Goal: Find specific page/section: Find specific page/section

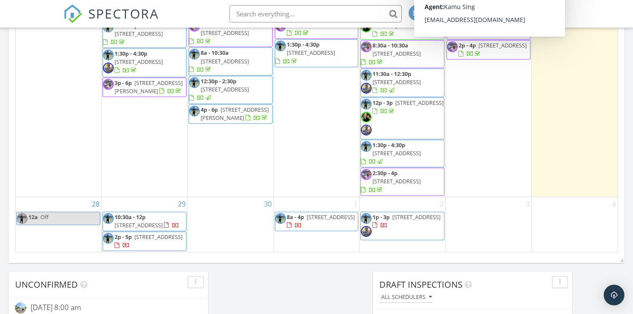
scroll to position [203, 0]
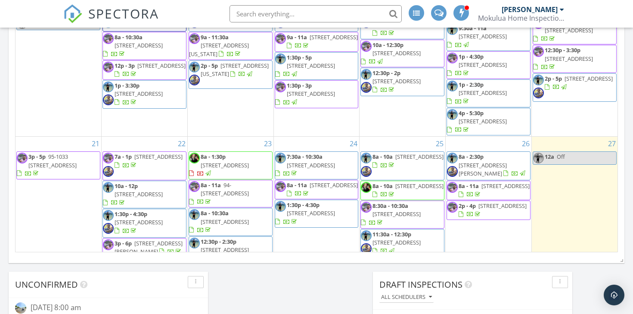
click at [507, 161] on span "47-505 Lulani St, Kaneohe 96744" at bounding box center [483, 169] width 48 height 16
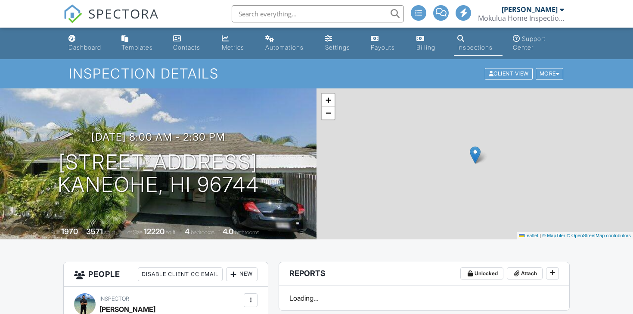
scroll to position [264, 0]
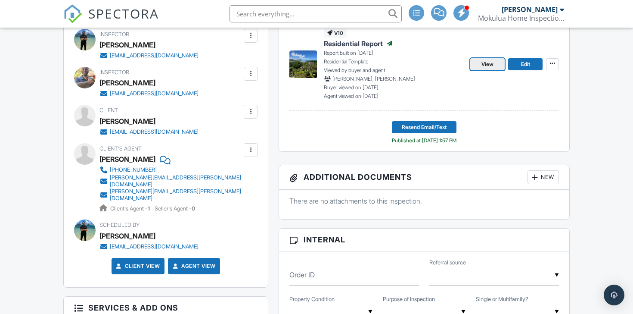
click at [488, 62] on span "View" at bounding box center [488, 64] width 12 height 9
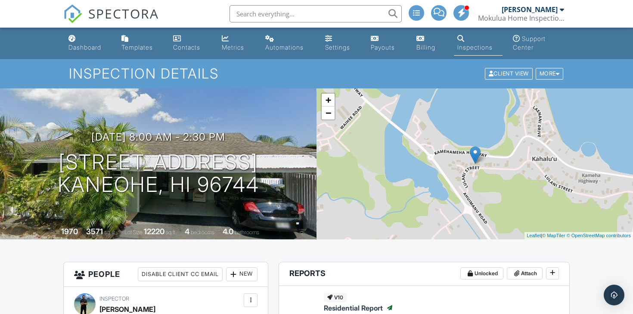
scroll to position [251, 0]
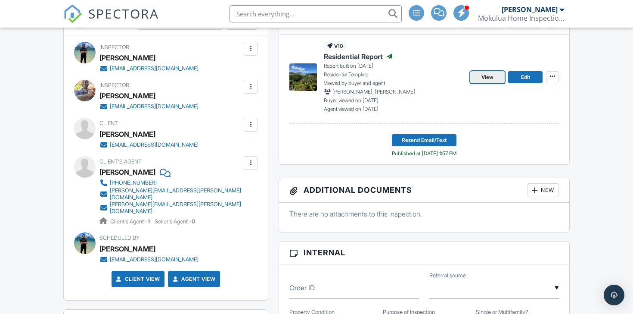
click at [477, 74] on link "View" at bounding box center [488, 77] width 34 height 12
